Goal: Task Accomplishment & Management: Manage account settings

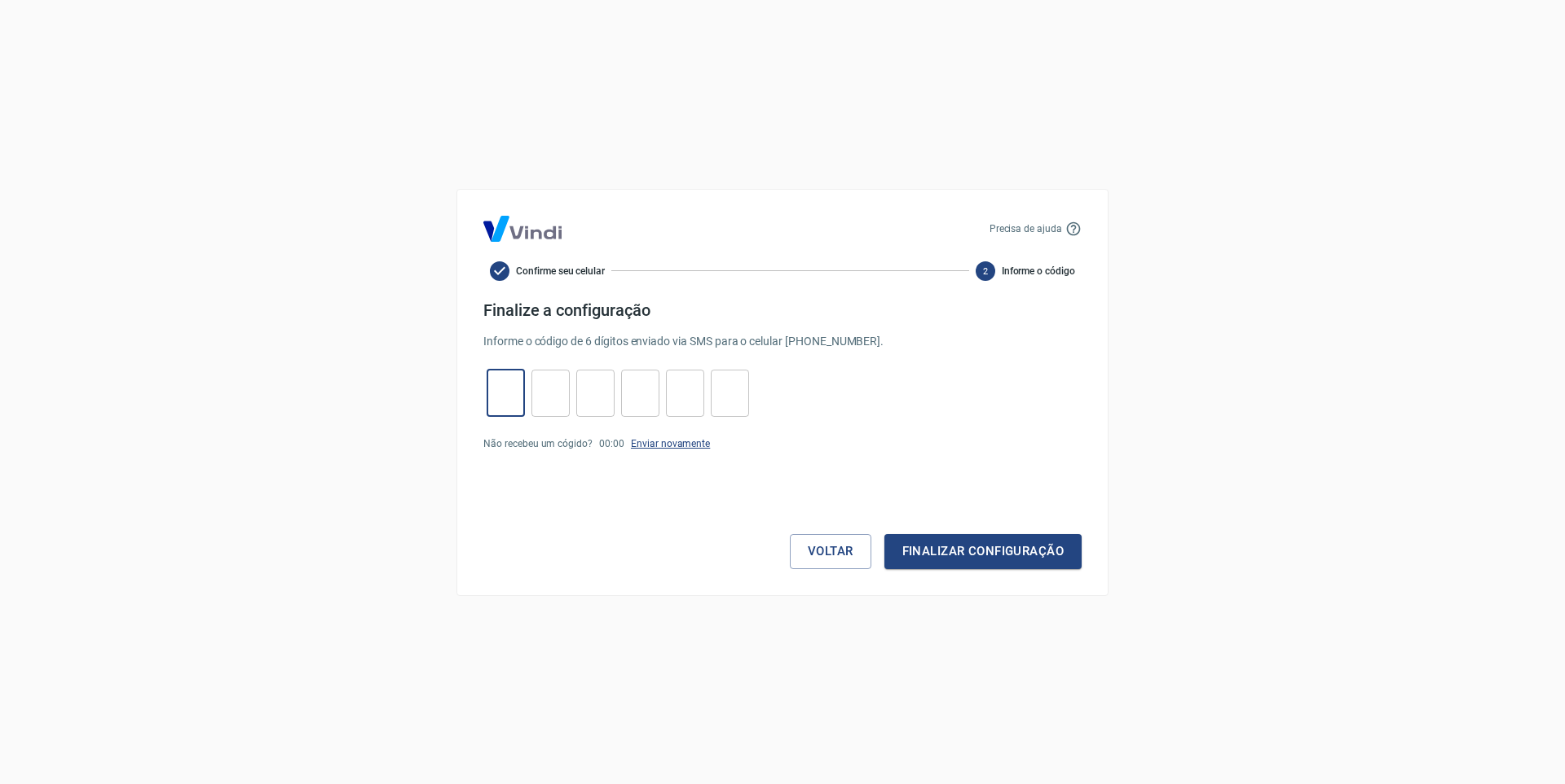
click at [675, 444] on link "Enviar novamente" at bounding box center [669, 444] width 79 height 12
click at [506, 383] on input "tel" at bounding box center [505, 393] width 38 height 35
type input "6"
type input "0"
type input "3"
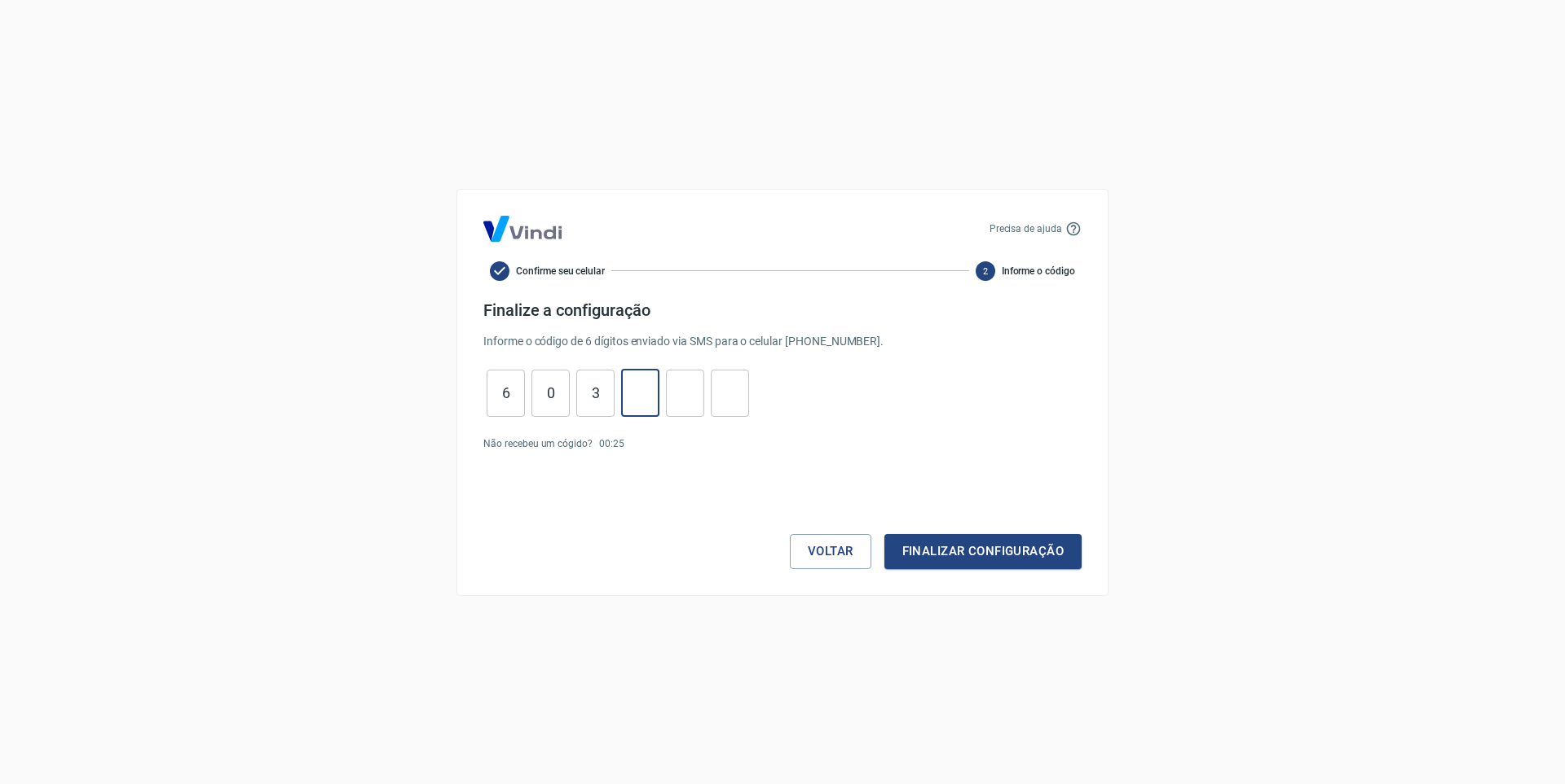
type input "9"
type input "0"
type input "9"
click at [884, 534] on button "Finalizar configuração" at bounding box center [983, 551] width 197 height 34
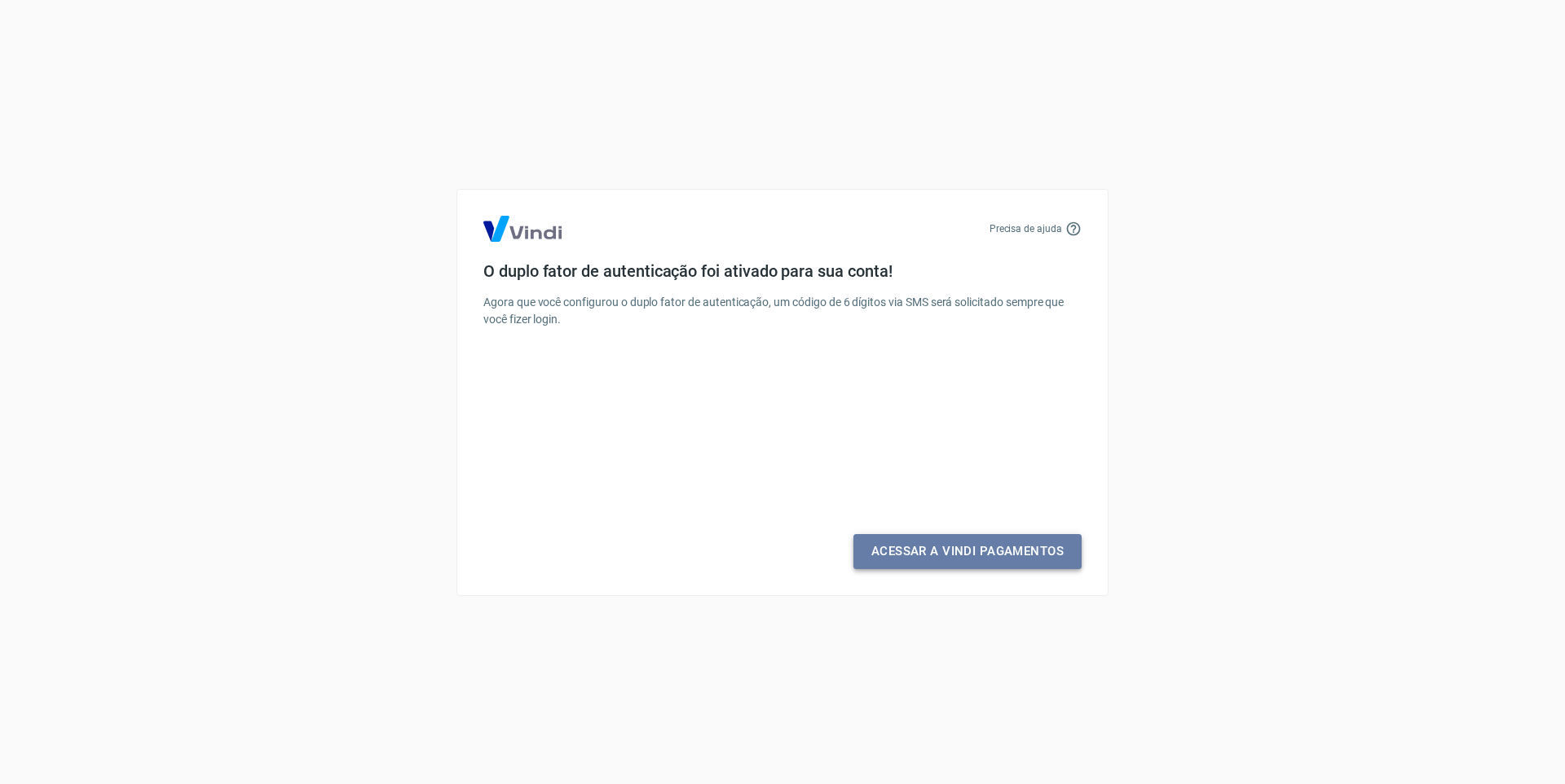
click at [985, 556] on link "Acessar a Vindi Pagamentos" at bounding box center [967, 551] width 228 height 34
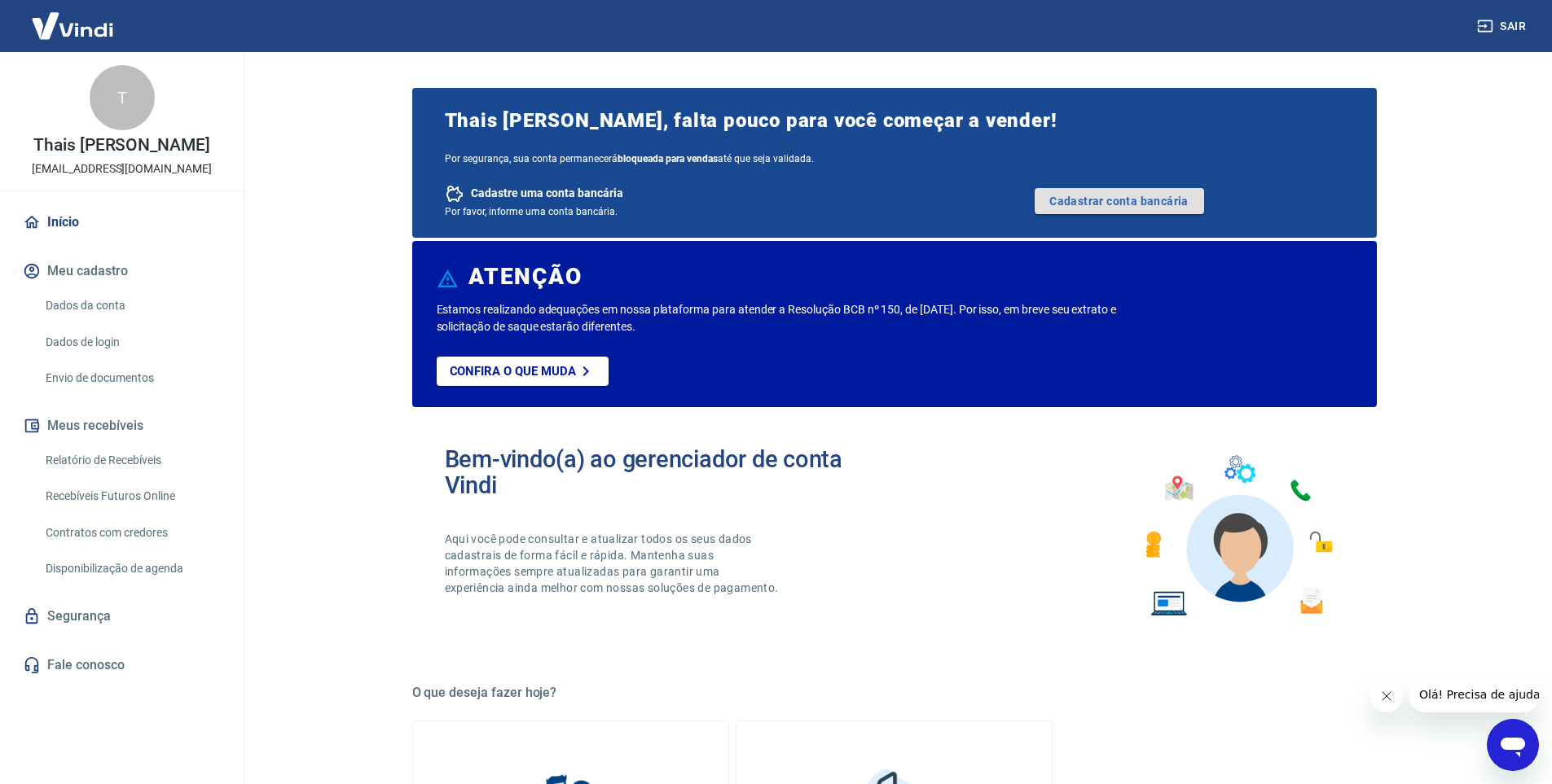
click at [1109, 194] on link "Cadastrar conta bancária" at bounding box center [1120, 201] width 170 height 26
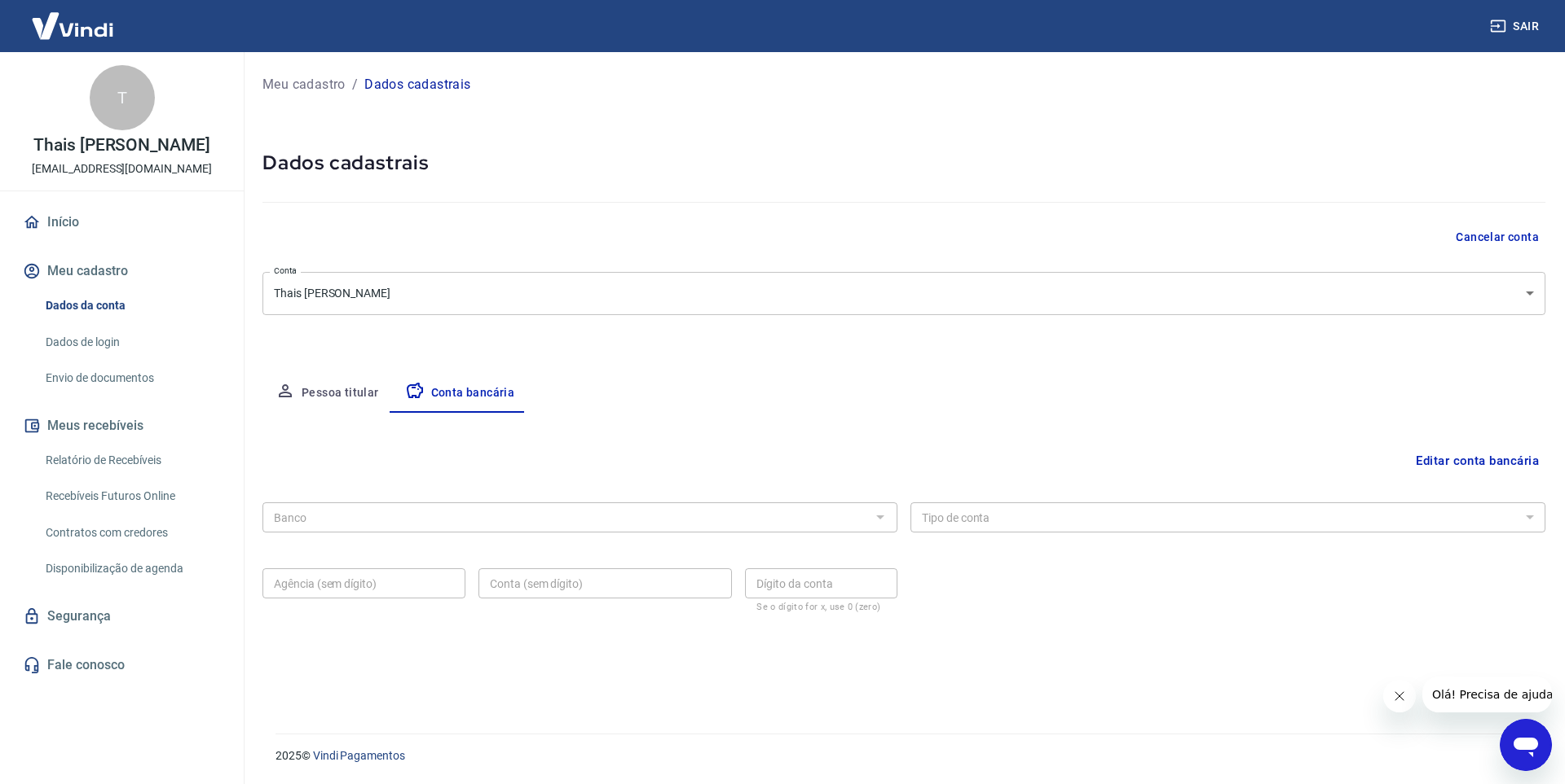
click at [466, 503] on div "Banco" at bounding box center [580, 517] width 635 height 30
click at [357, 395] on button "Pessoa titular" at bounding box center [327, 393] width 130 height 39
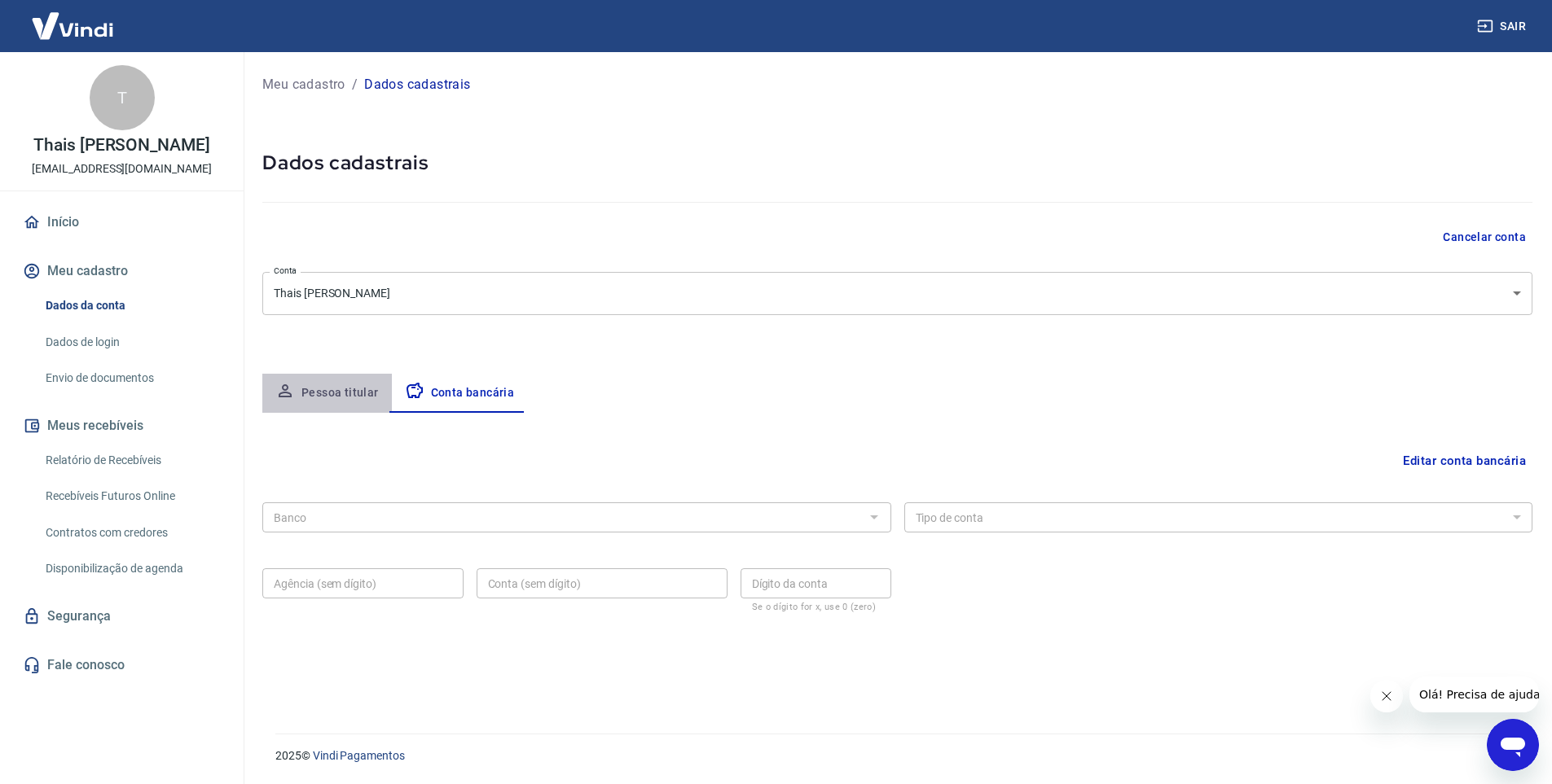
select select "SP"
select select "business"
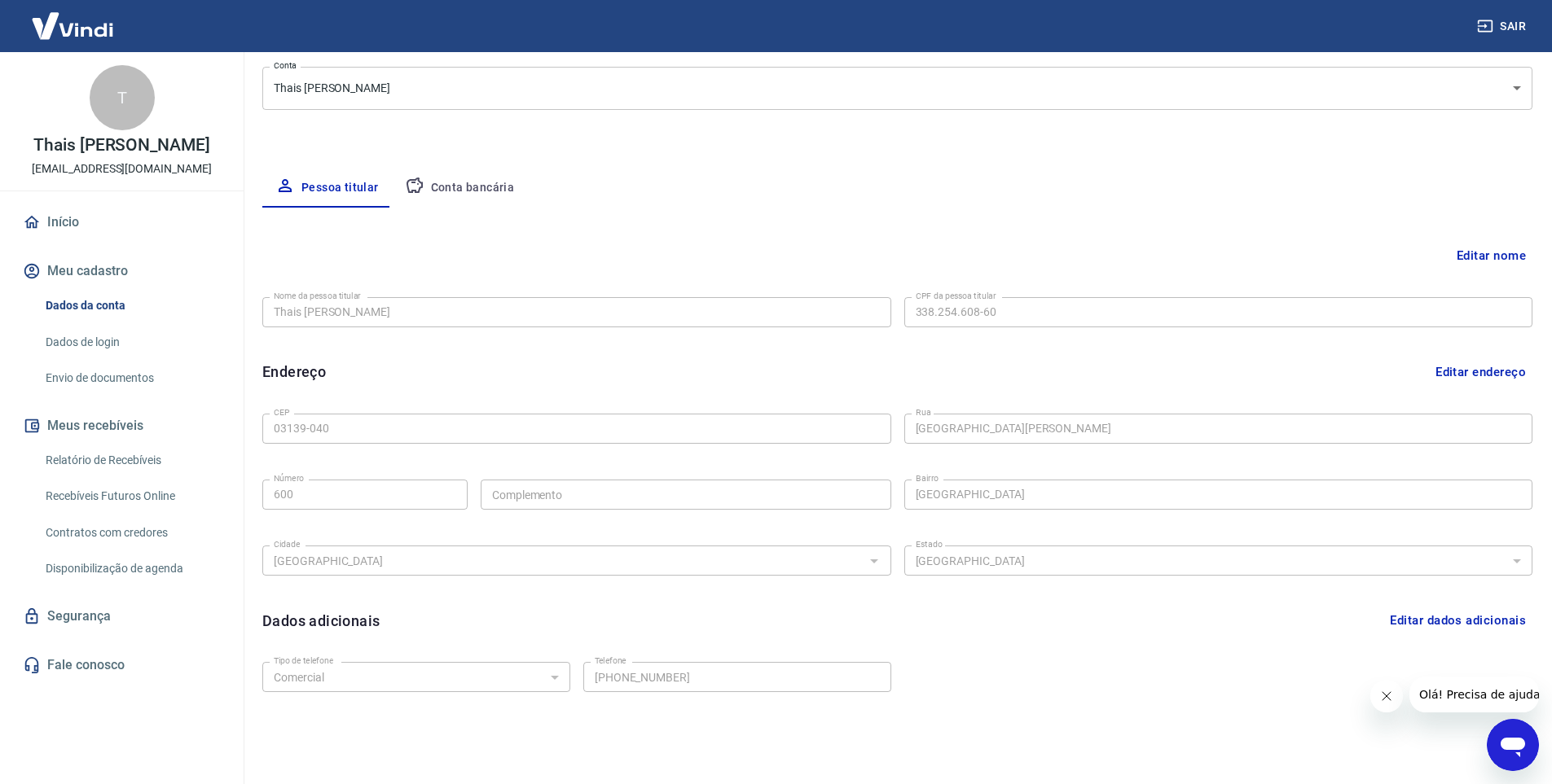
scroll to position [176, 0]
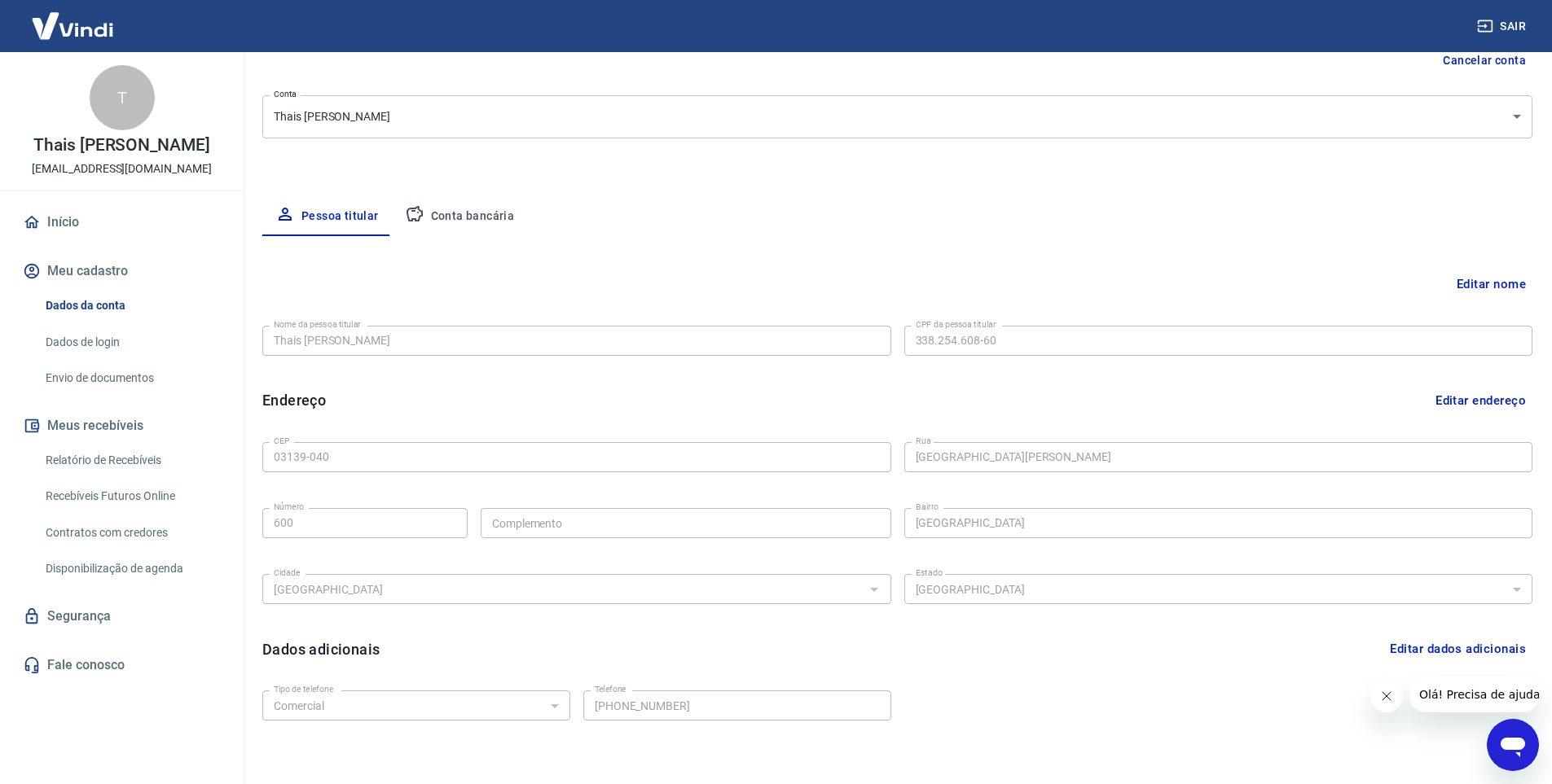
click at [460, 225] on button "Conta bancária" at bounding box center [459, 216] width 136 height 39
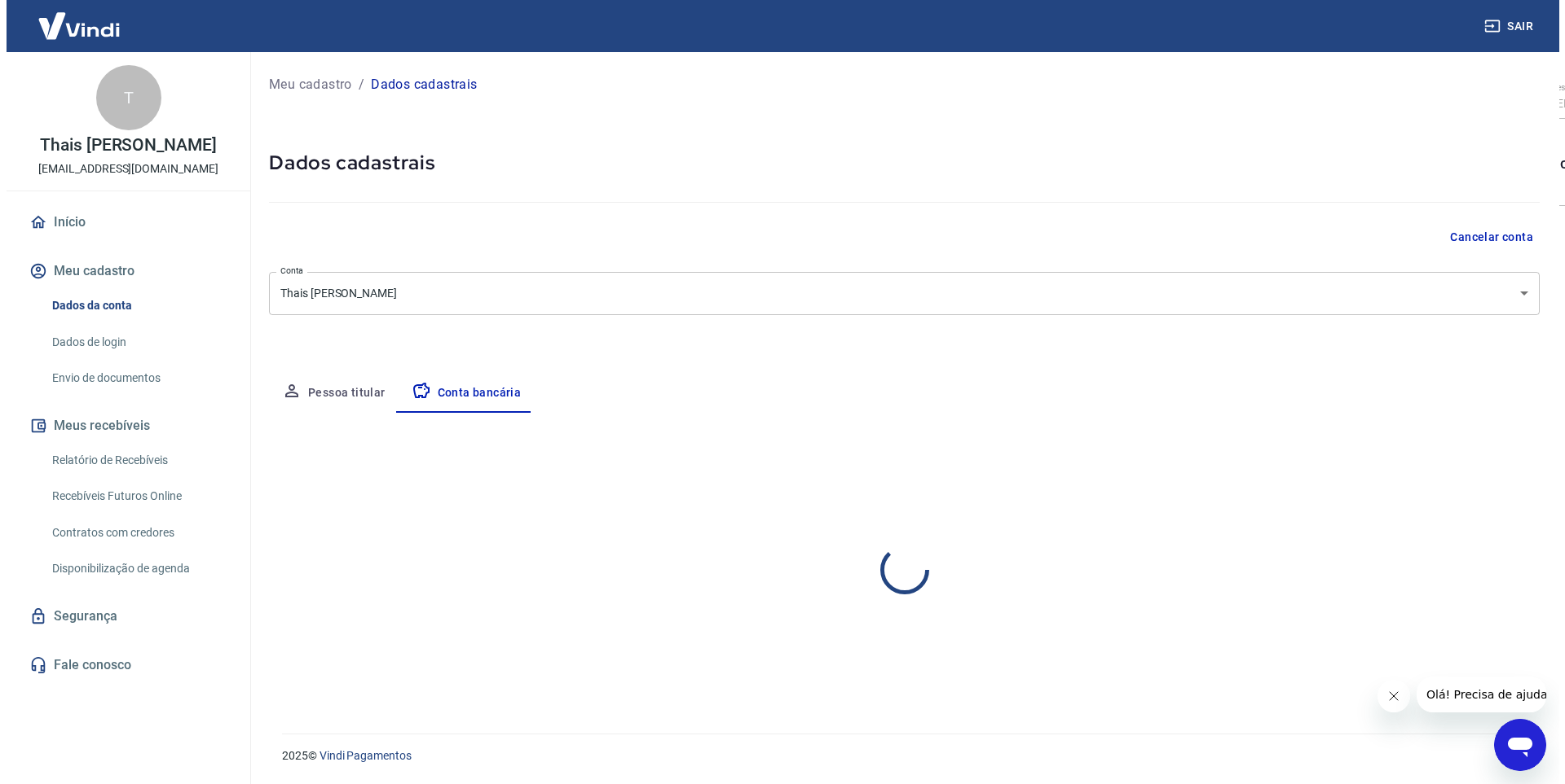
scroll to position [0, 0]
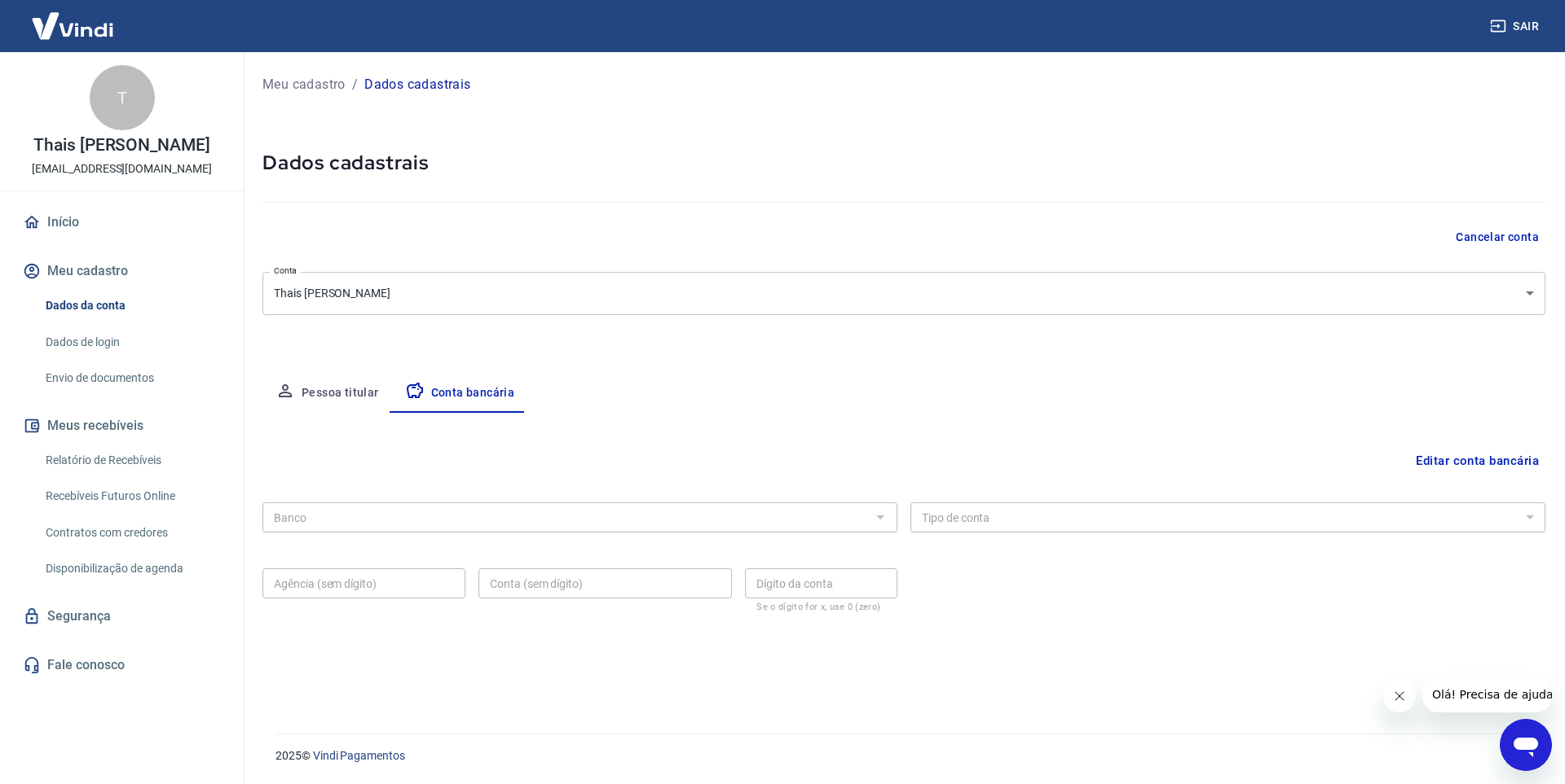
click at [1011, 184] on div at bounding box center [903, 199] width 1283 height 47
